Goal: Information Seeking & Learning: Find specific fact

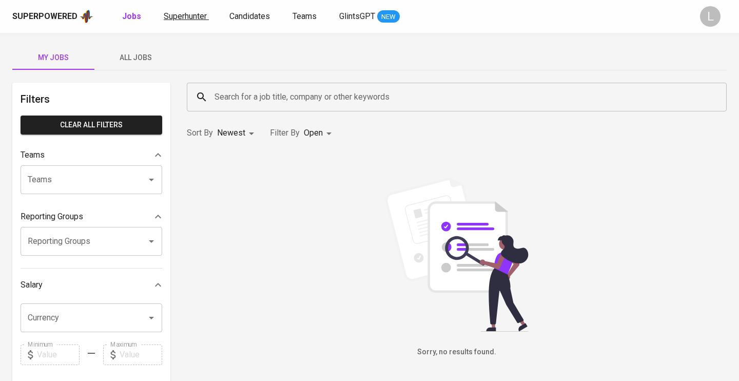
click at [180, 10] on link "Superhunter" at bounding box center [186, 16] width 45 height 13
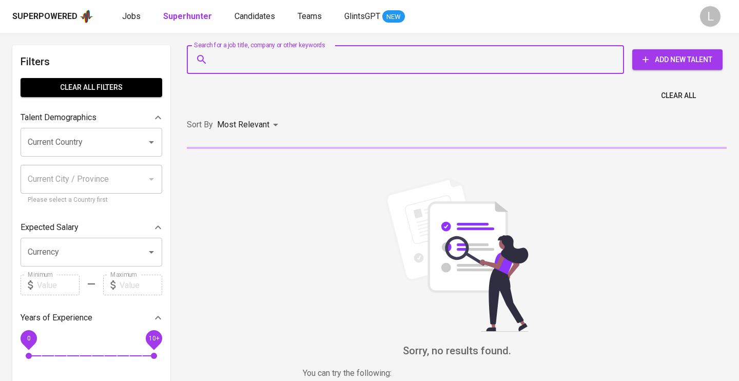
click at [242, 61] on input "Search for a job title, company or other keywords" at bounding box center [408, 60] width 392 height 20
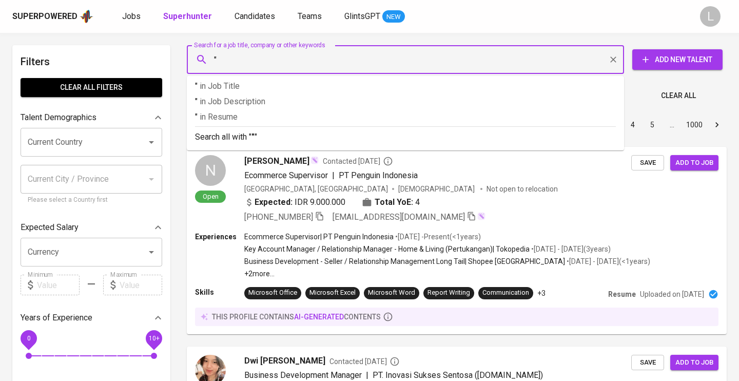
paste input "[PERSON_NAME]"
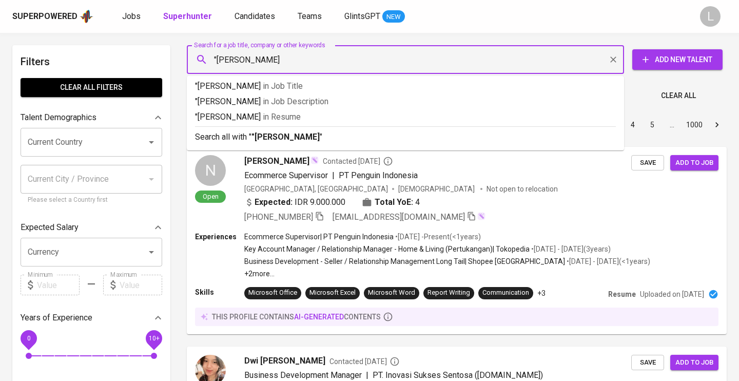
type input ""[PERSON_NAME]""
click at [281, 131] on p "Search all with " "[PERSON_NAME]" "" at bounding box center [405, 137] width 421 height 12
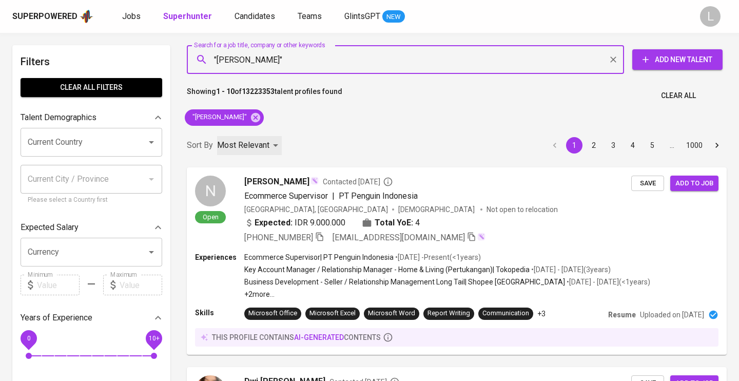
click at [260, 136] on div "Most Relevant" at bounding box center [249, 145] width 65 height 19
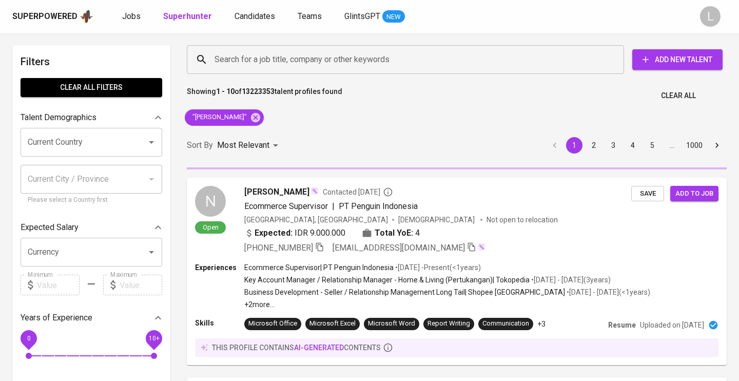
click at [309, 139] on div "Most Relevant Newest Profile" at bounding box center [369, 190] width 739 height 381
click at [309, 139] on div at bounding box center [369, 190] width 739 height 381
click at [309, 139] on div "Most Relevant Newest Profile" at bounding box center [369, 190] width 739 height 381
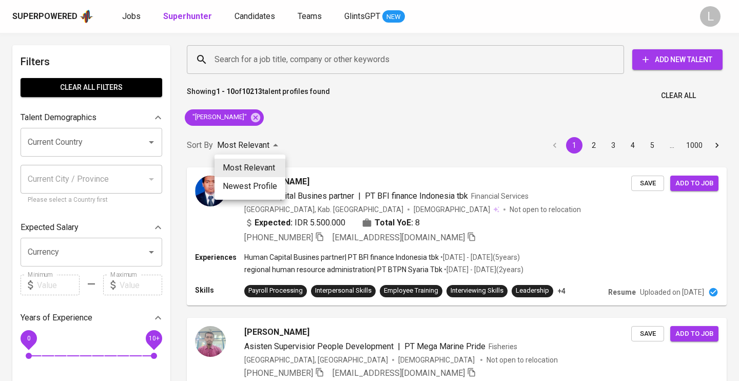
click at [365, 105] on div at bounding box center [369, 190] width 739 height 381
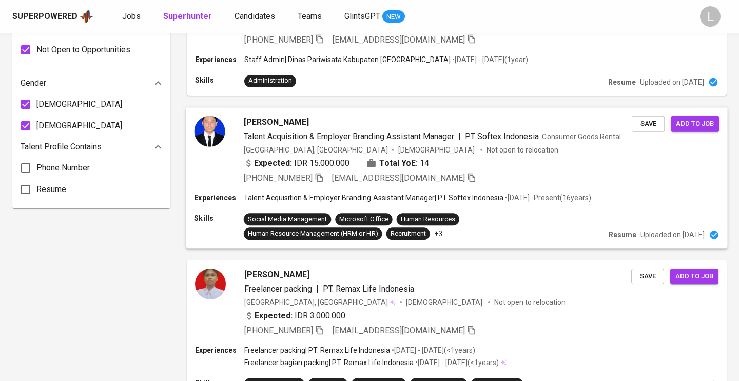
scroll to position [689, 0]
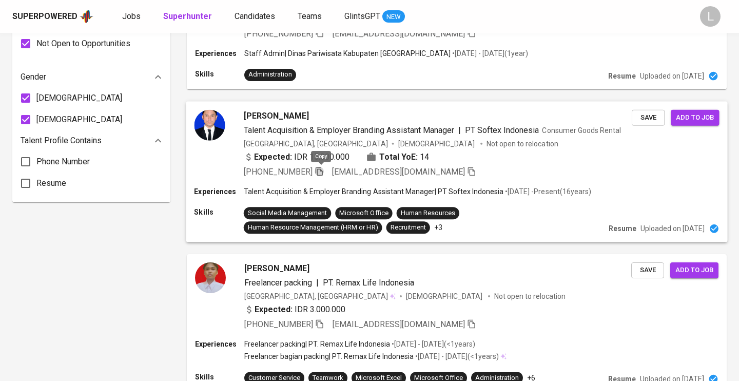
click at [323, 171] on icon "button" at bounding box center [319, 171] width 7 height 9
click at [323, 169] on icon "button" at bounding box center [319, 171] width 7 height 9
